Goal: Navigation & Orientation: Understand site structure

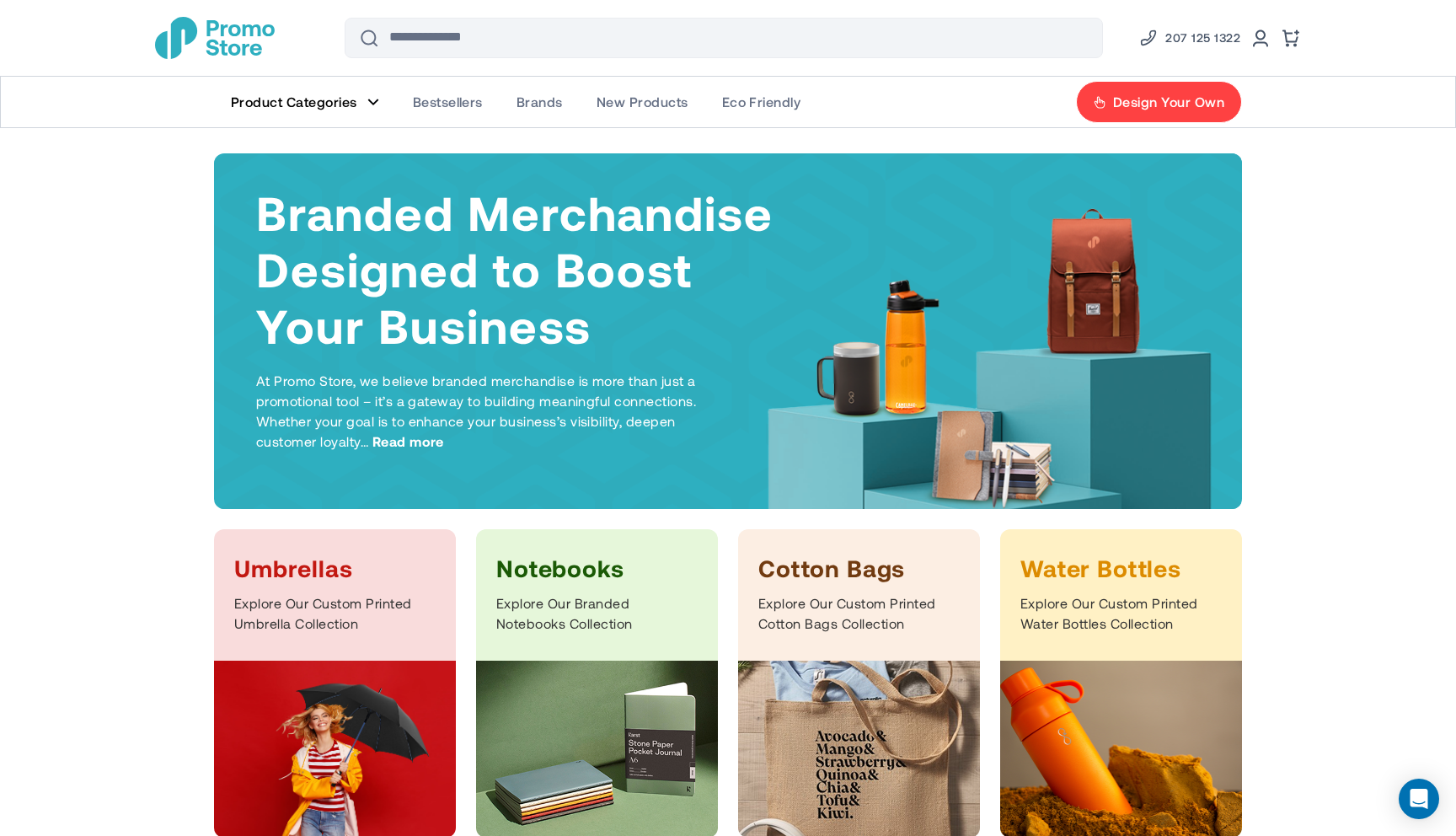
click at [227, 41] on img "store logo" at bounding box center [214, 37] width 120 height 42
click at [235, 41] on img "store logo" at bounding box center [214, 37] width 120 height 42
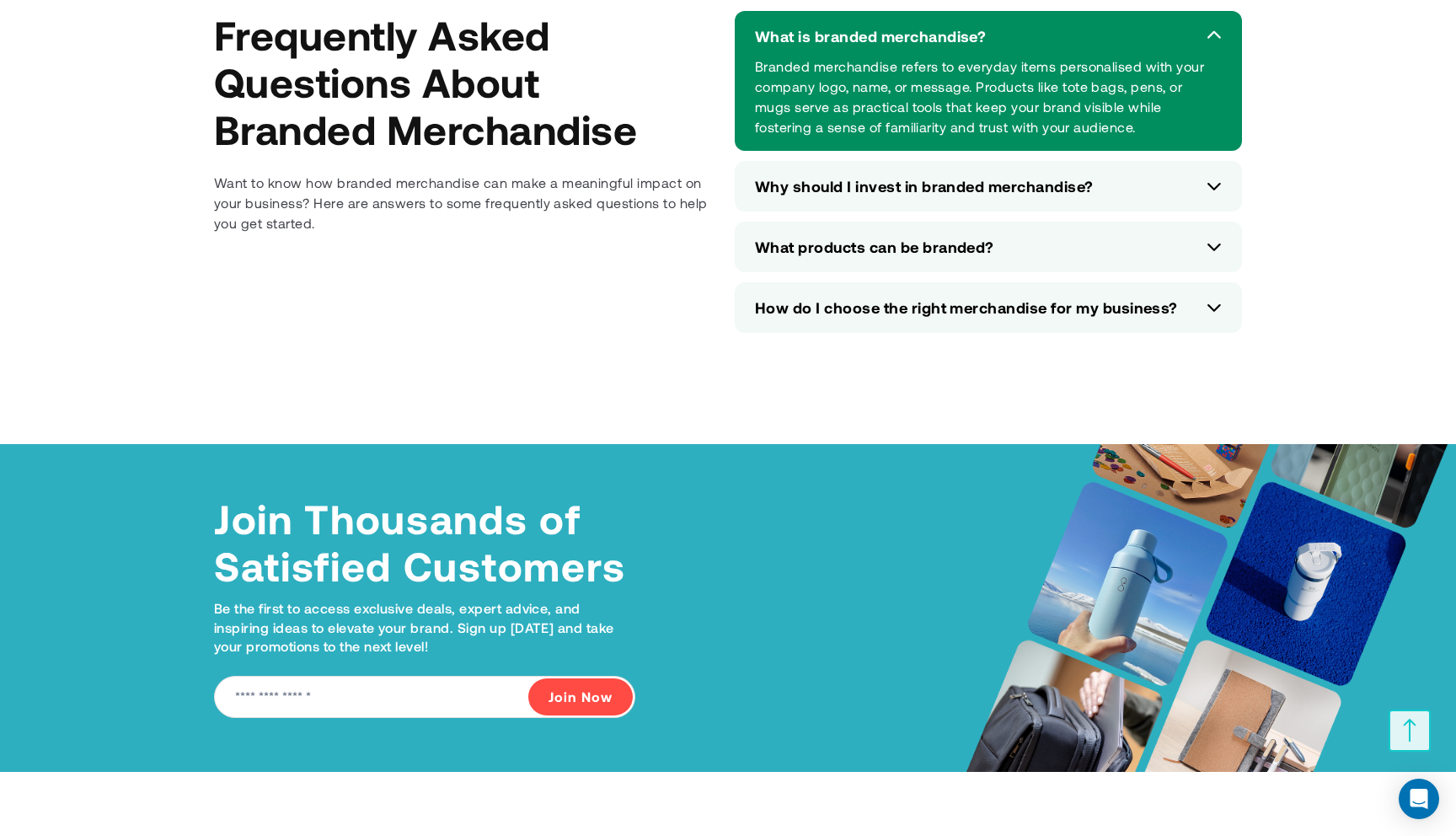
scroll to position [7552, 0]
